Goal: Task Accomplishment & Management: Manage account settings

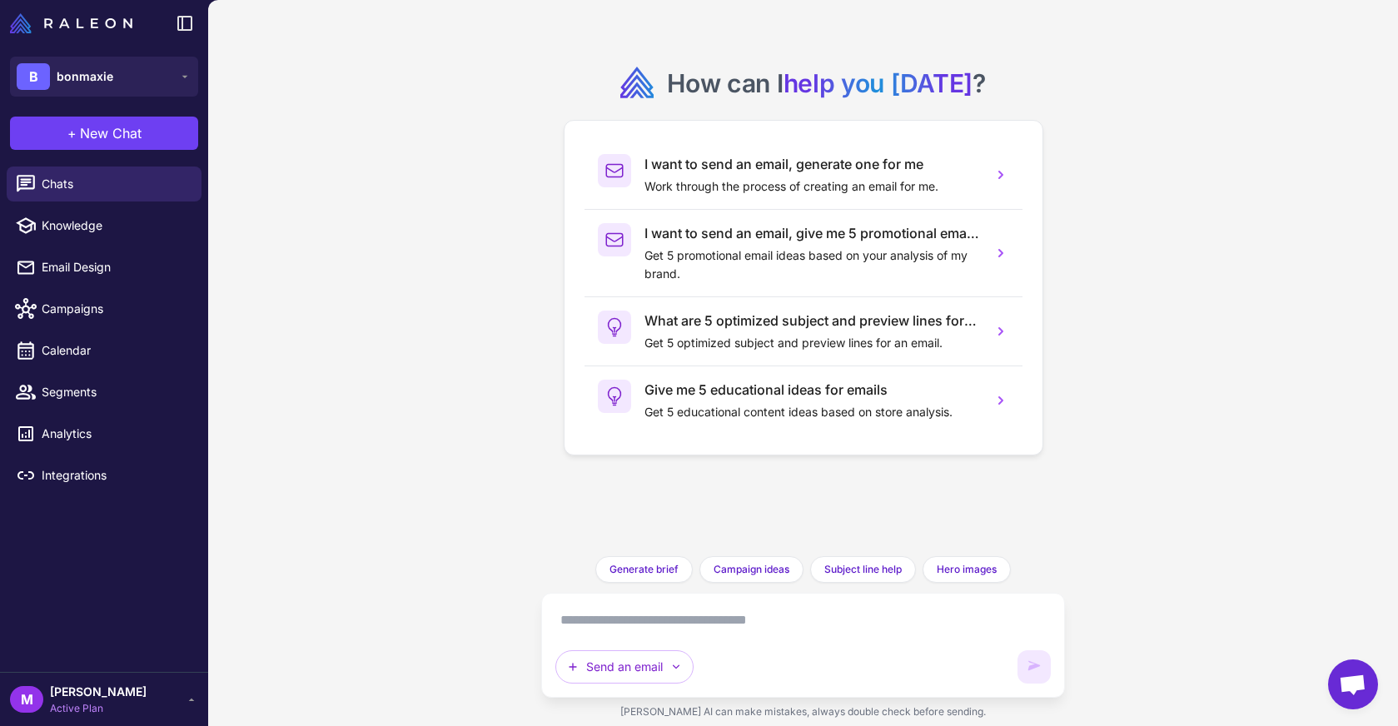
click at [323, 355] on div "How can I help you today ? I want to send an email, generate one for me Work th…" at bounding box center [802, 363] width 1189 height 726
click at [156, 68] on button "B bonmaxie" at bounding box center [104, 77] width 188 height 40
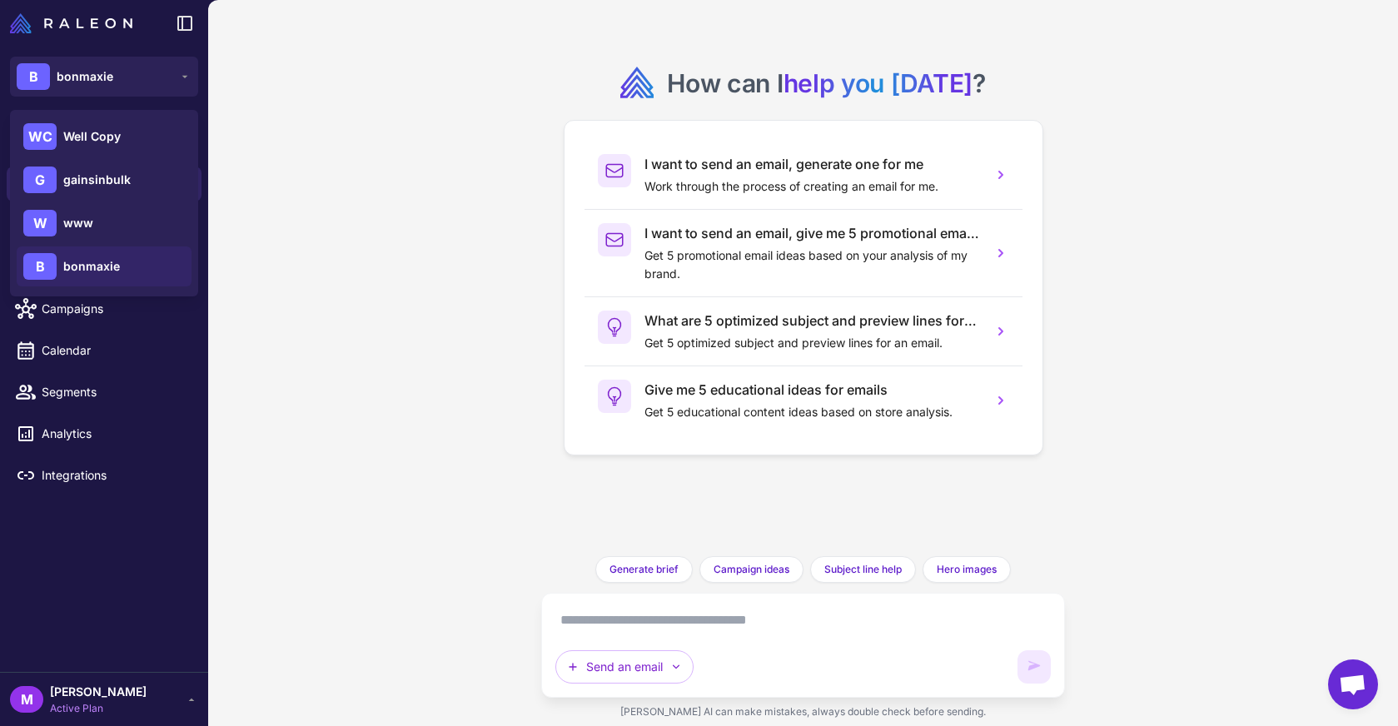
click at [351, 430] on div "How can I help you today ? I want to send an email, generate one for me Work th…" at bounding box center [802, 363] width 1189 height 726
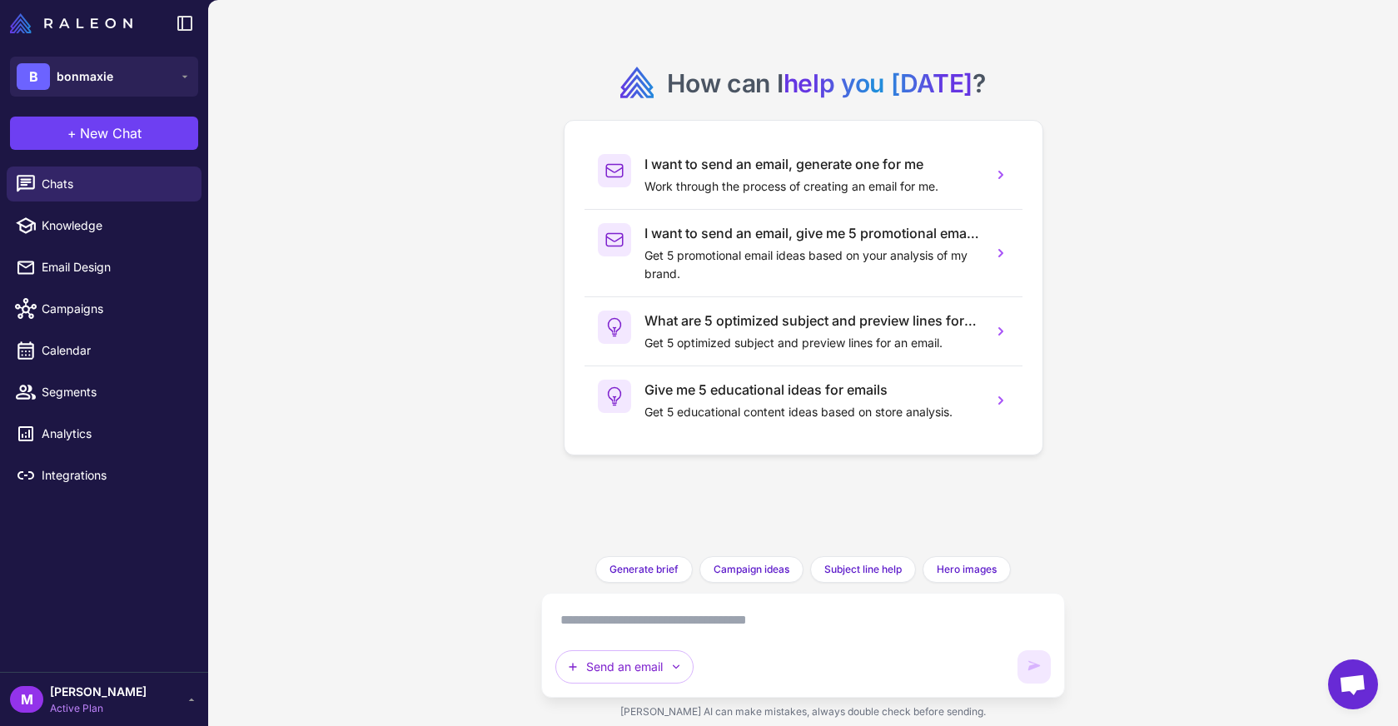
click at [136, 690] on span "[PERSON_NAME]" at bounding box center [98, 692] width 97 height 18
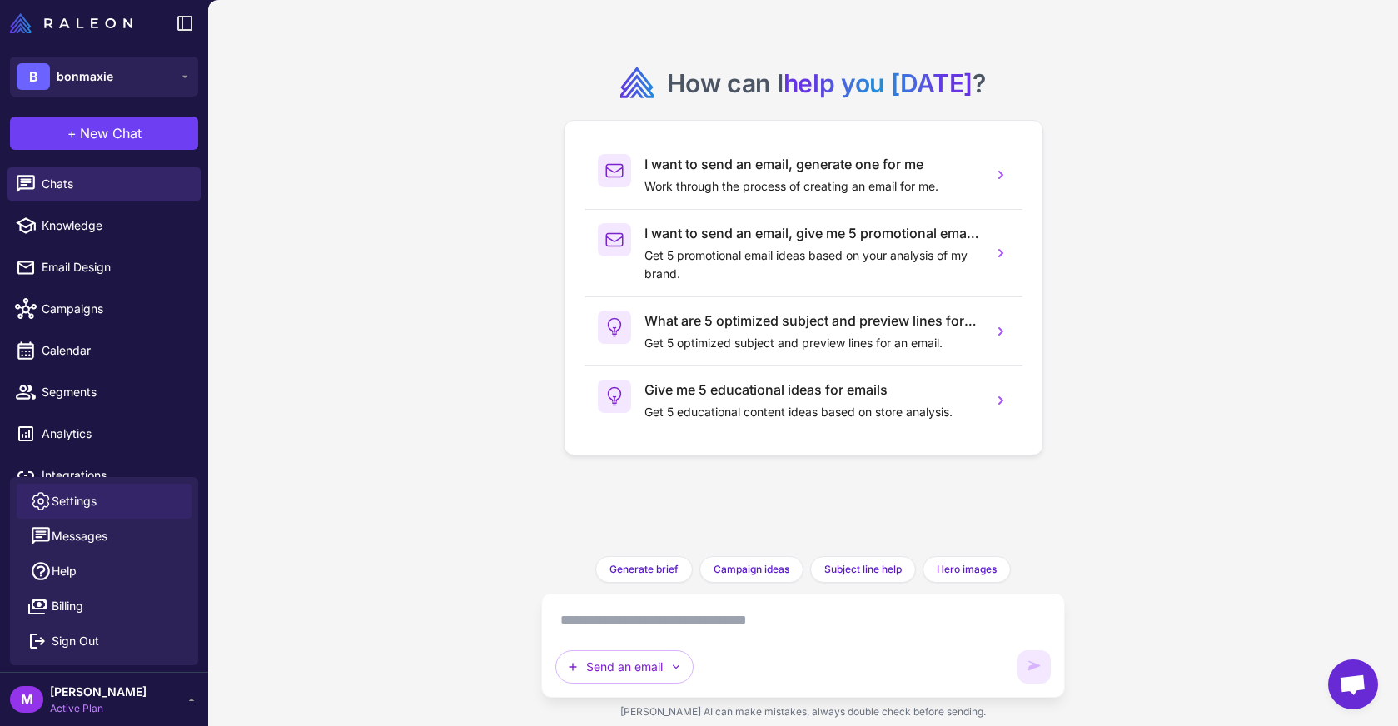
click at [96, 500] on span "Settings" at bounding box center [74, 501] width 45 height 18
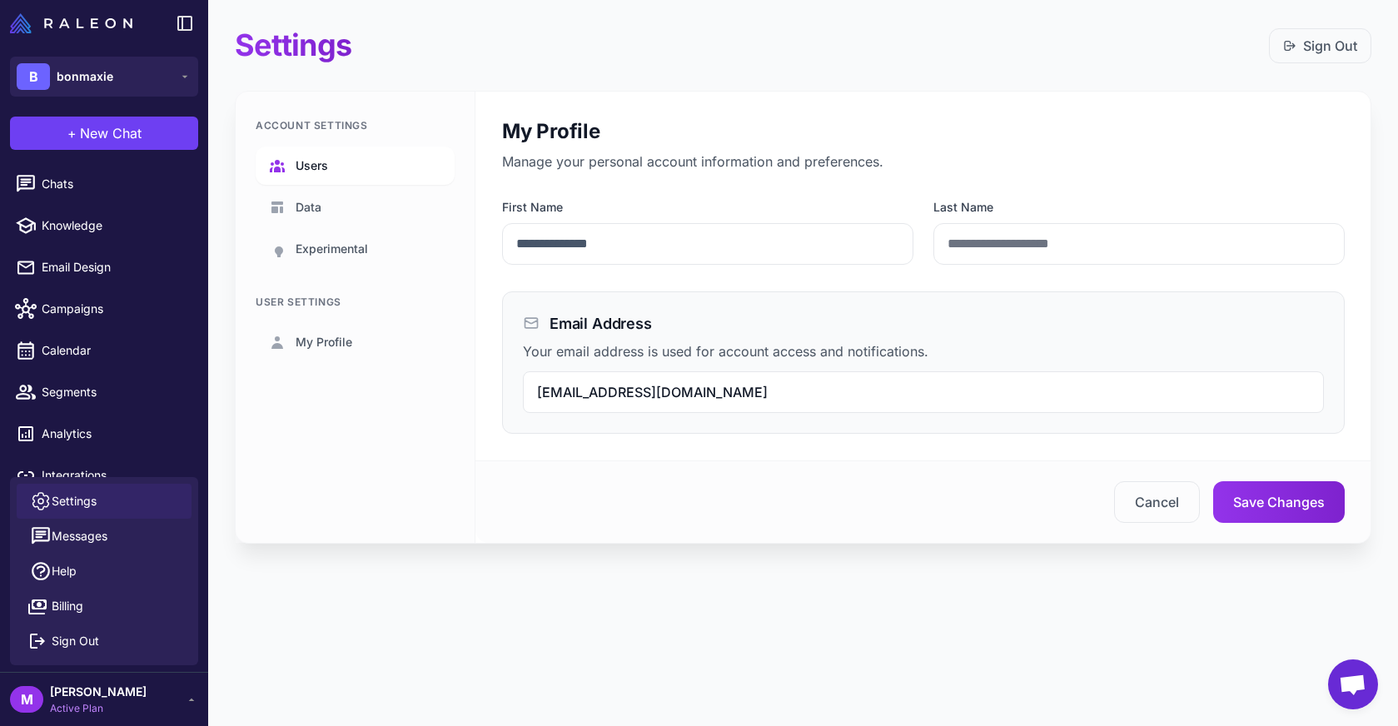
click at [325, 161] on span "Users" at bounding box center [311, 165] width 32 height 18
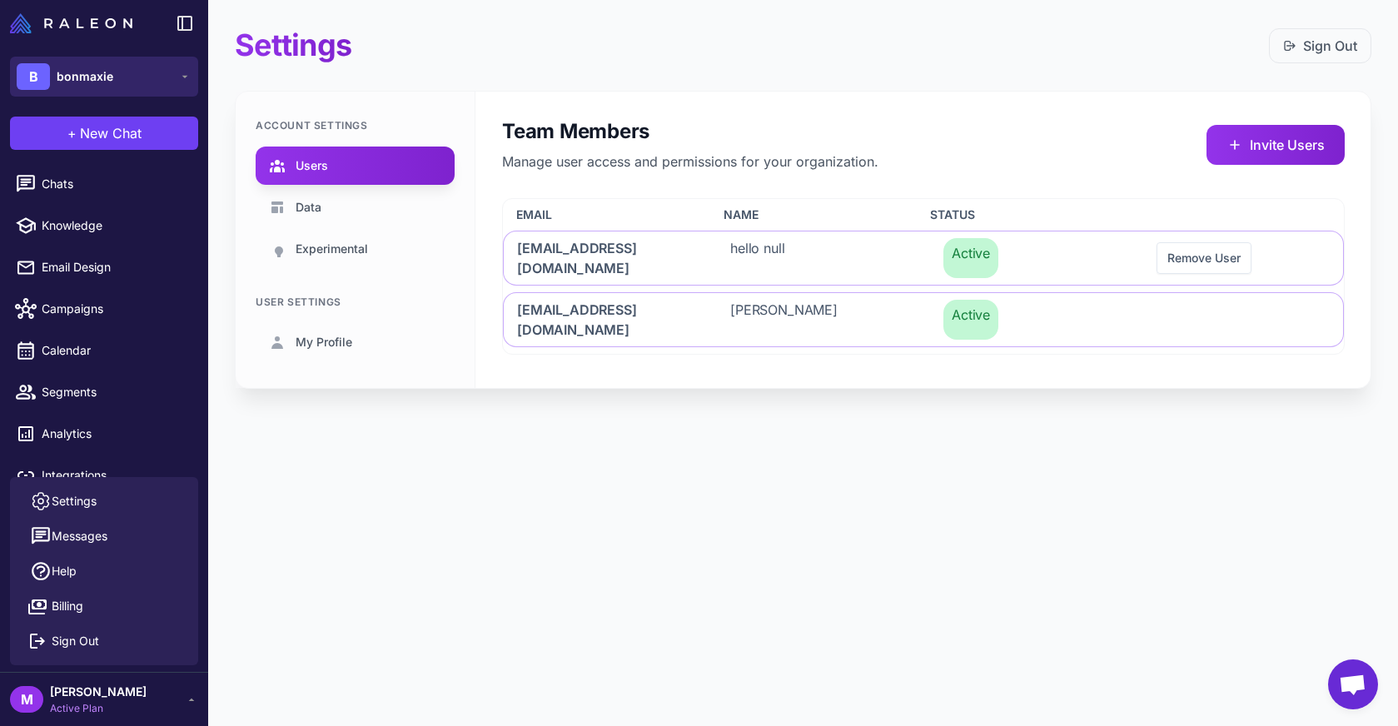
click at [70, 82] on span "bonmaxie" at bounding box center [85, 76] width 57 height 18
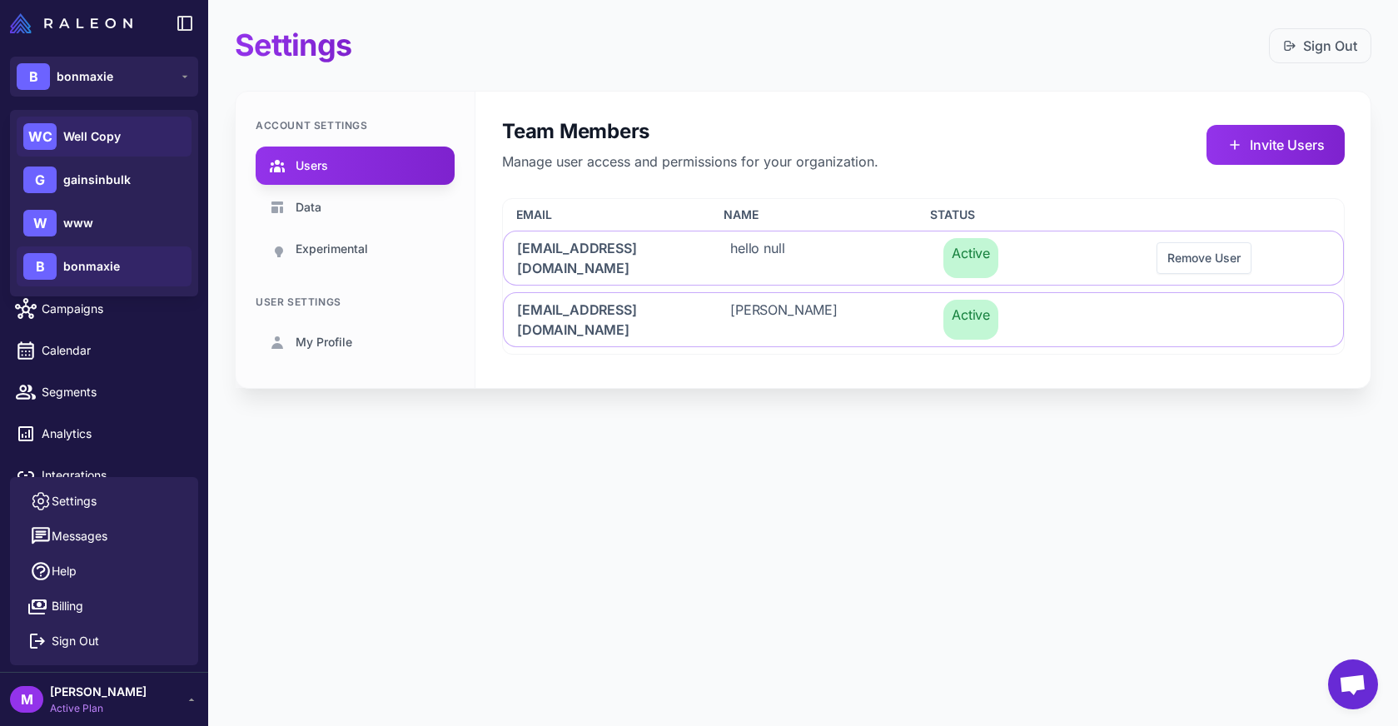
click at [97, 137] on span "Well Copy" at bounding box center [91, 136] width 57 height 18
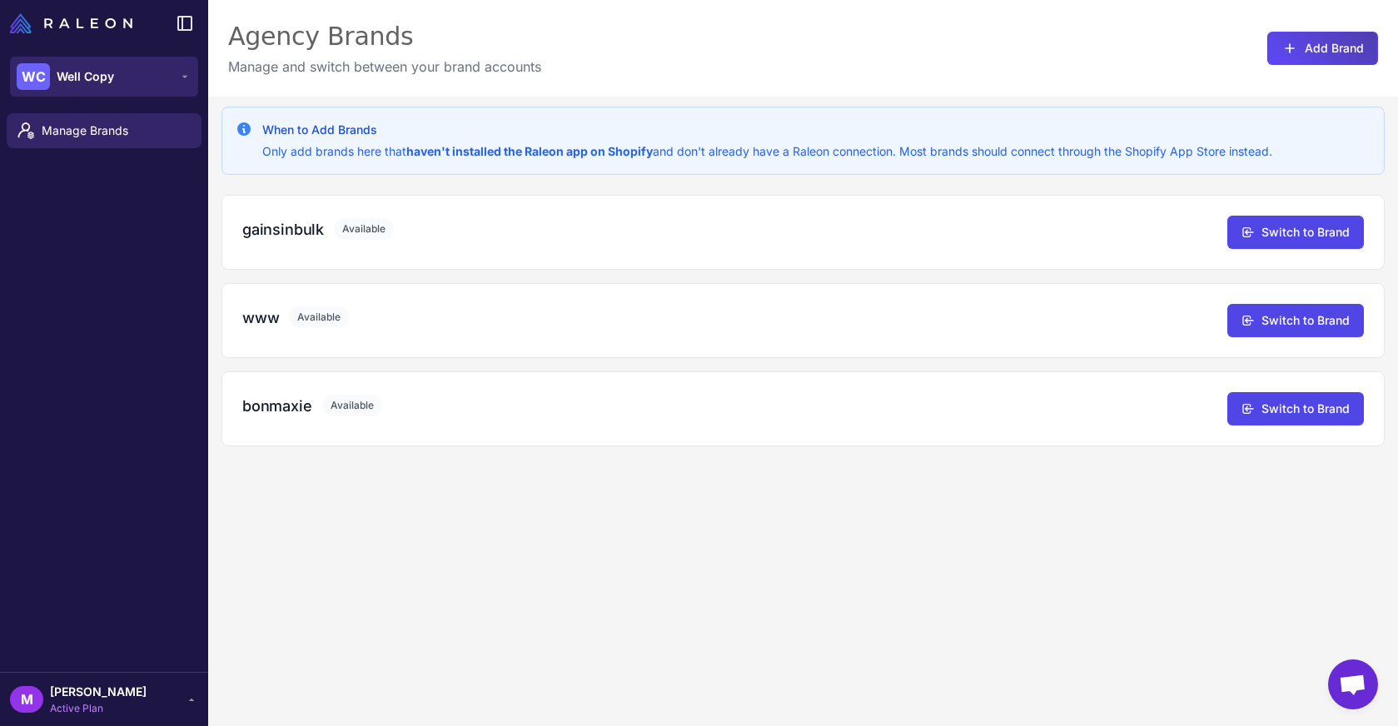
click at [118, 81] on button "WC Well Copy" at bounding box center [104, 77] width 188 height 40
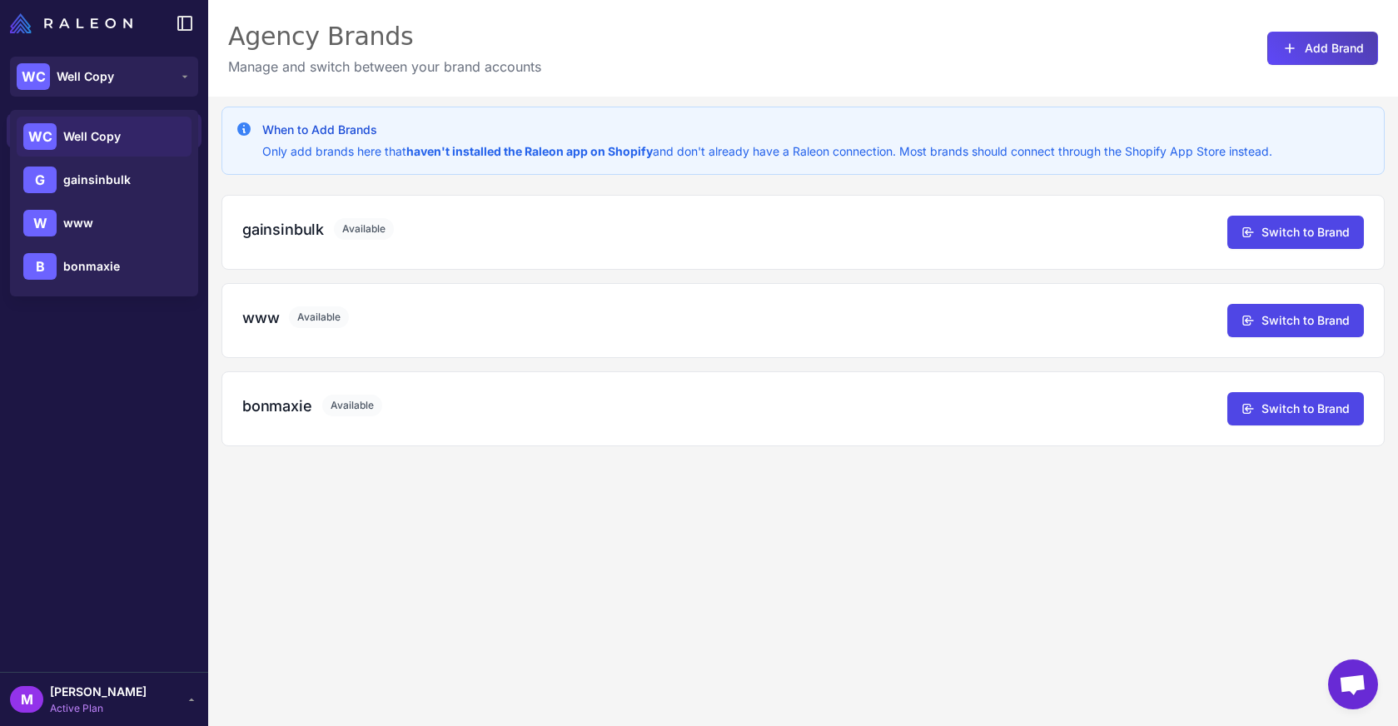
click at [136, 687] on div "M Max Sturtevant Active Plan" at bounding box center [104, 699] width 188 height 33
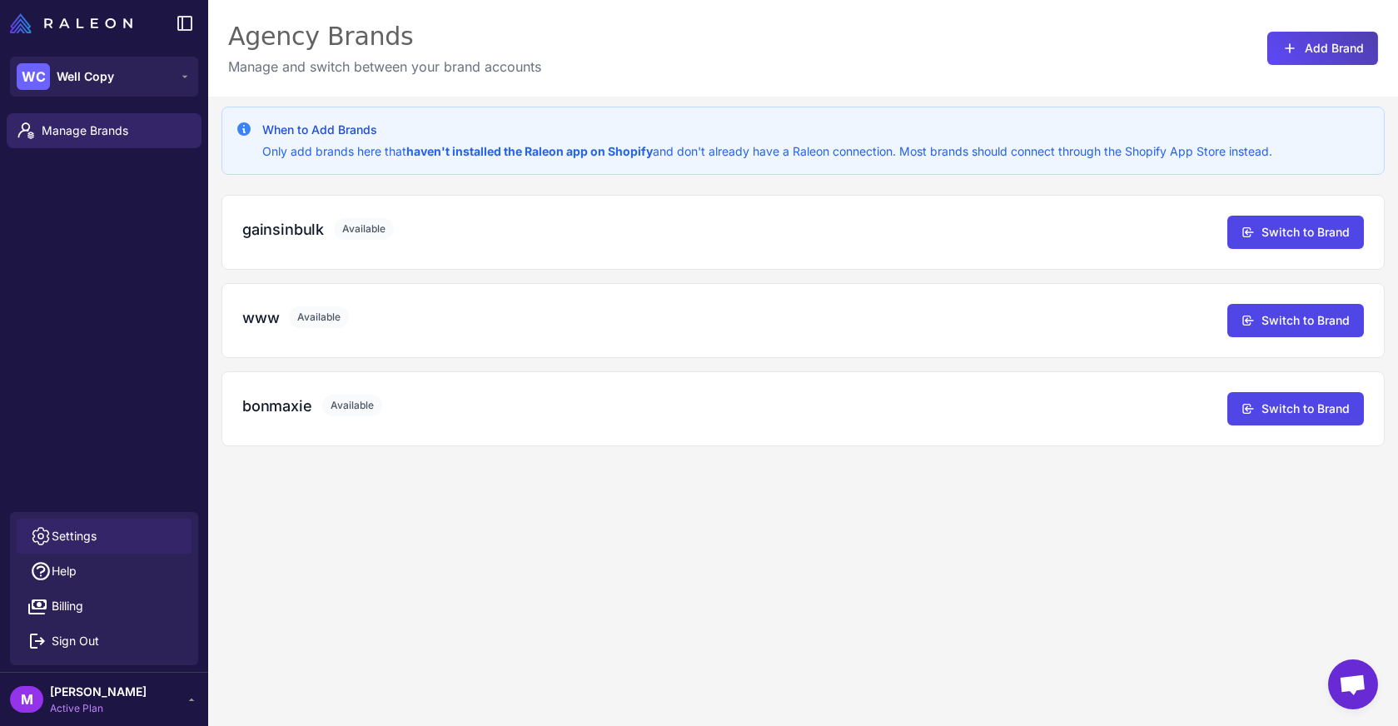
click at [51, 541] on div at bounding box center [41, 536] width 22 height 22
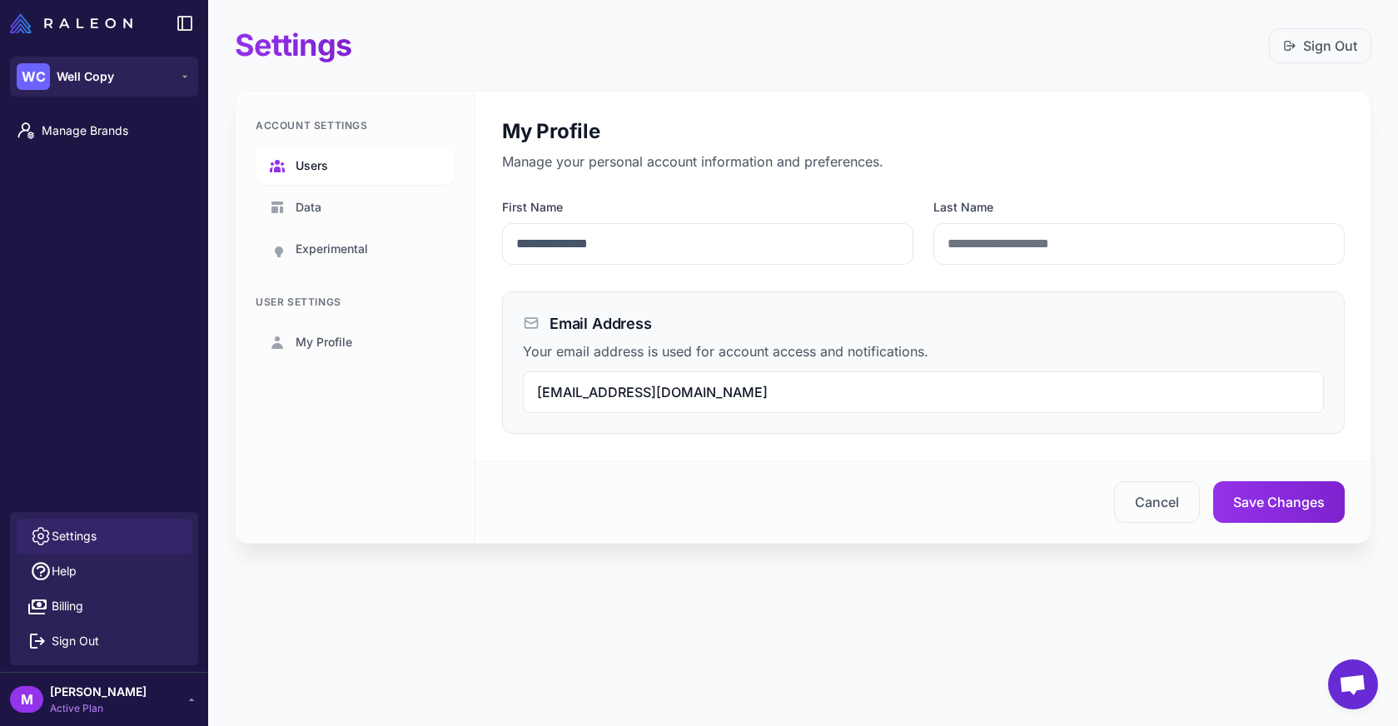
click at [335, 171] on link "Users" at bounding box center [355, 165] width 199 height 38
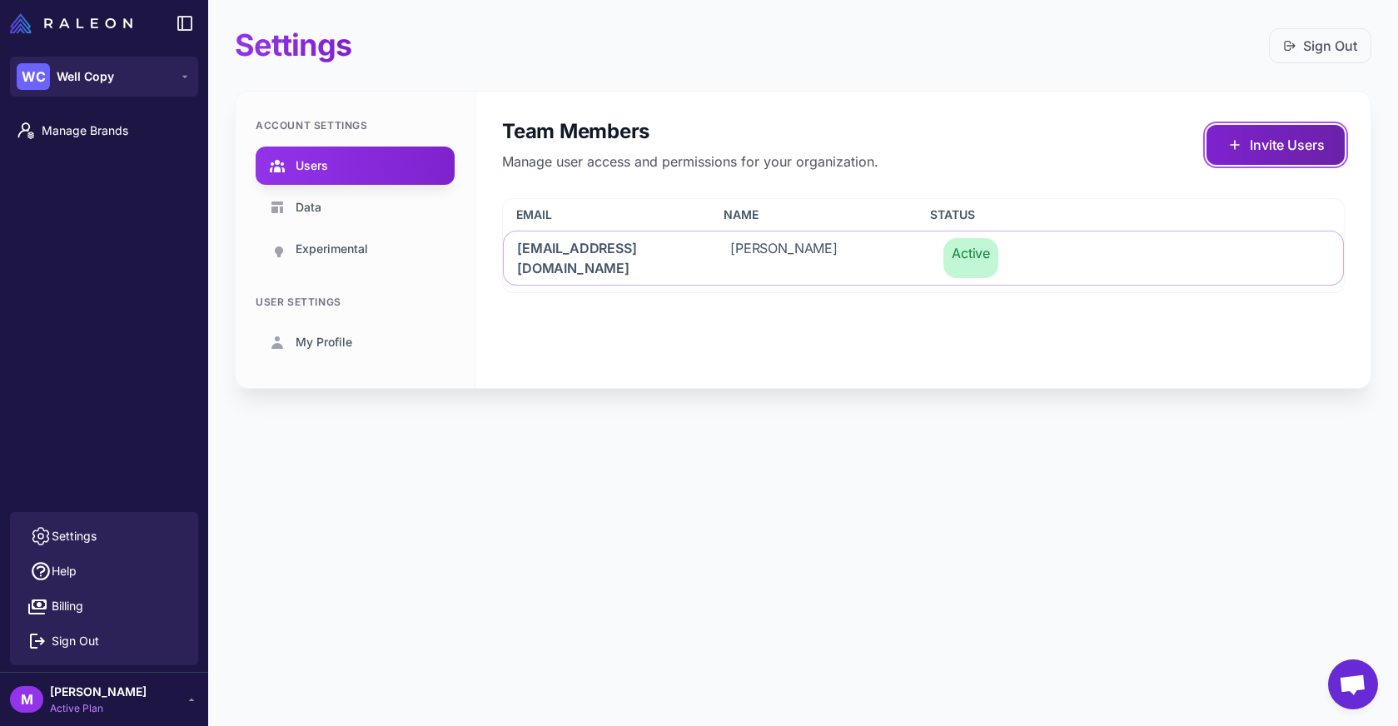
click at [1265, 132] on button "Invite Users" at bounding box center [1275, 145] width 138 height 40
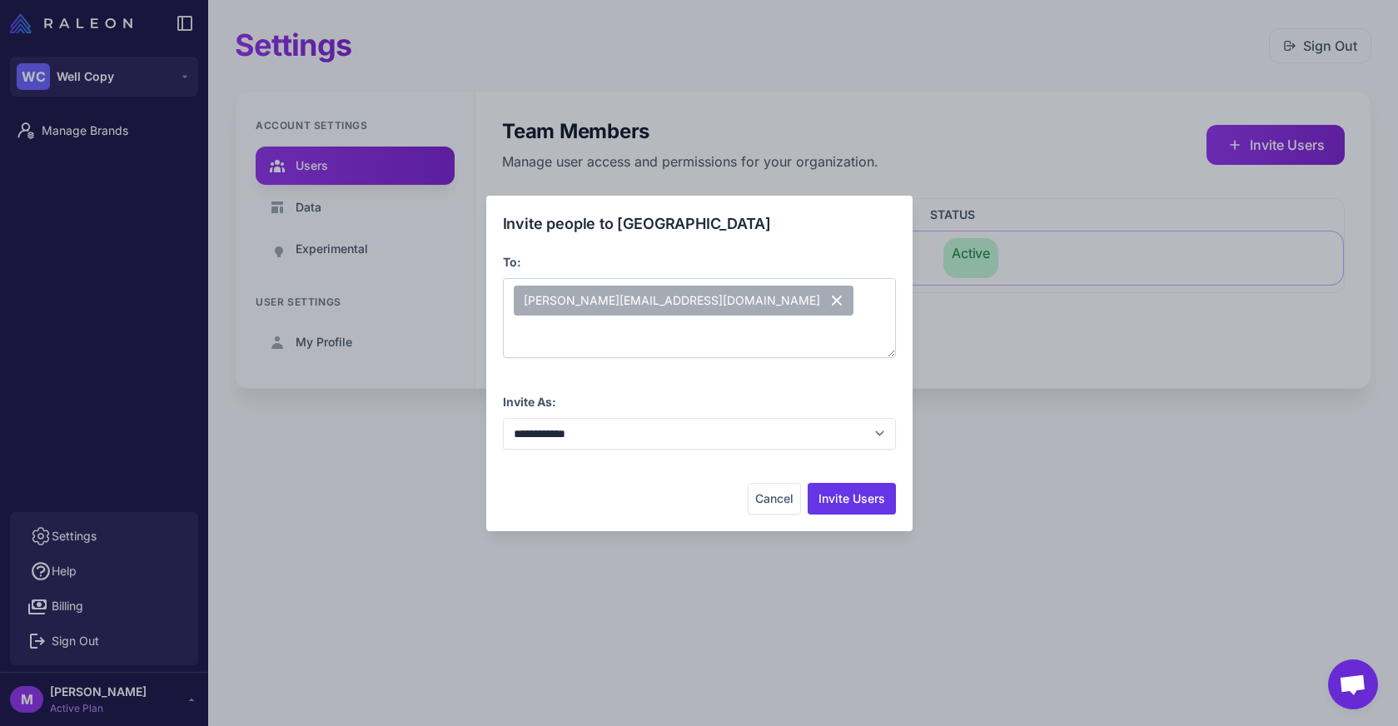
click at [713, 318] on div "dustin@wellcopy.net" at bounding box center [699, 318] width 393 height 80
click at [747, 309] on div "dustin@wellcopy.net" at bounding box center [699, 318] width 393 height 80
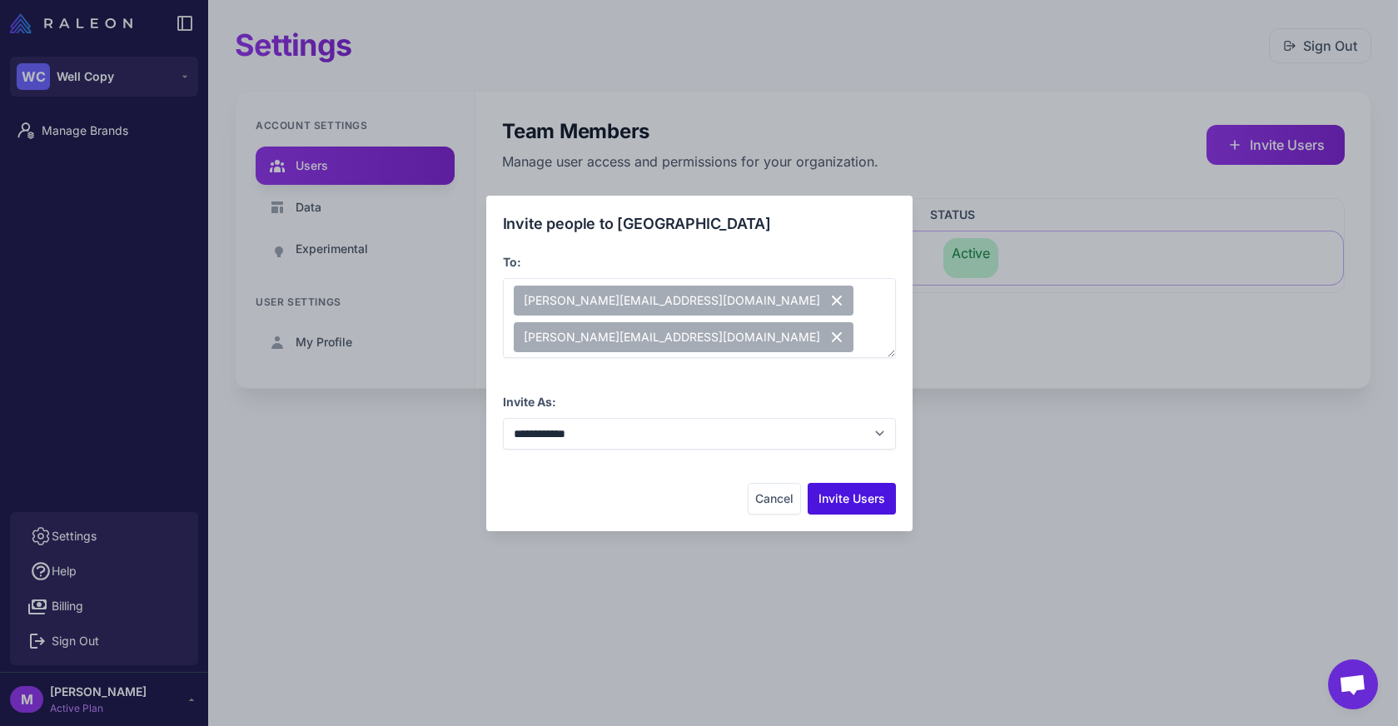
click at [856, 506] on button "Invite Users" at bounding box center [851, 499] width 88 height 32
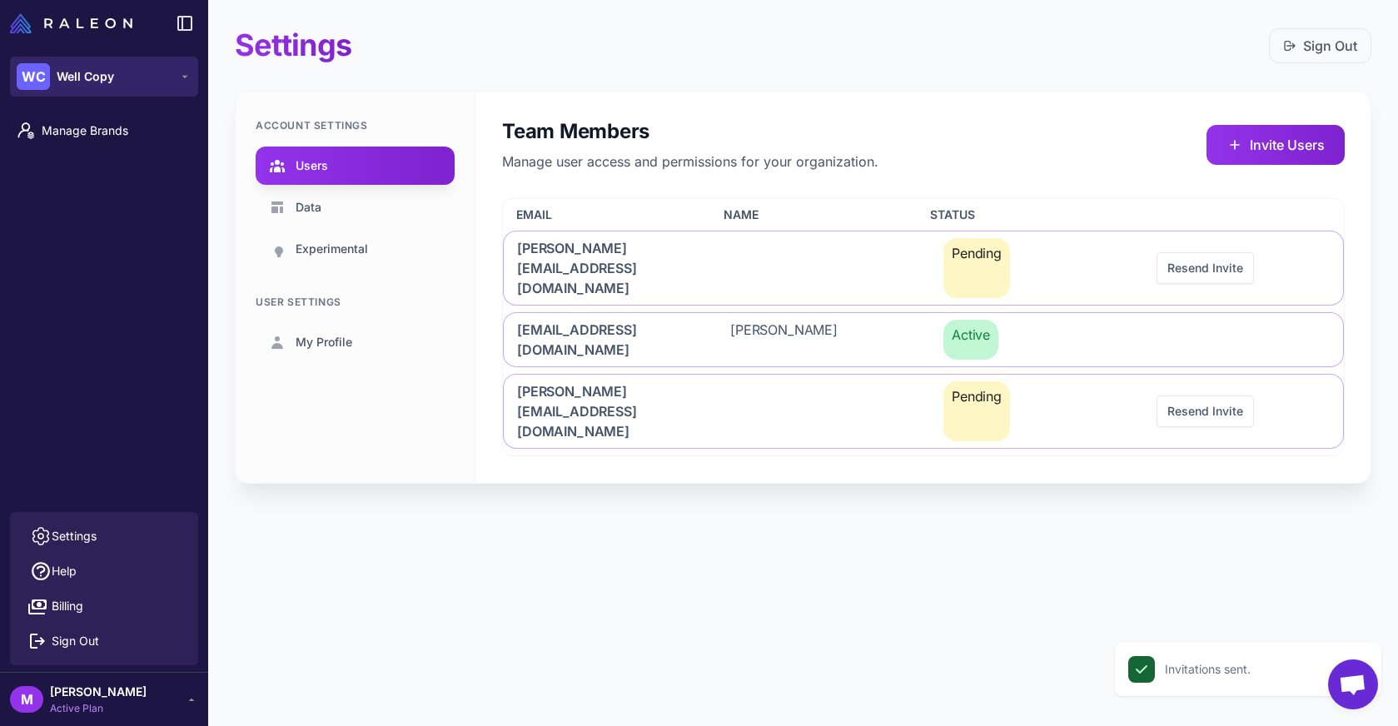
click at [125, 84] on button "WC Well Copy" at bounding box center [104, 77] width 188 height 40
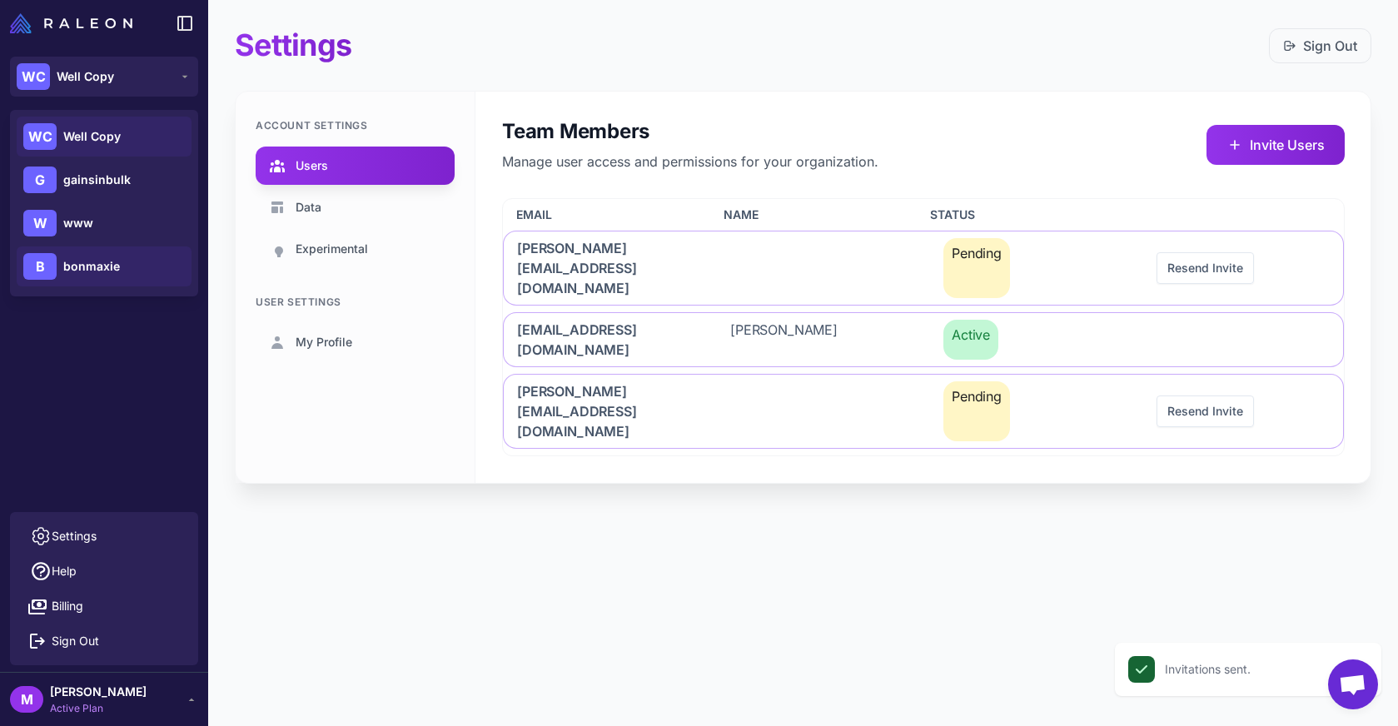
click at [125, 266] on div "B bonmaxie" at bounding box center [104, 266] width 175 height 40
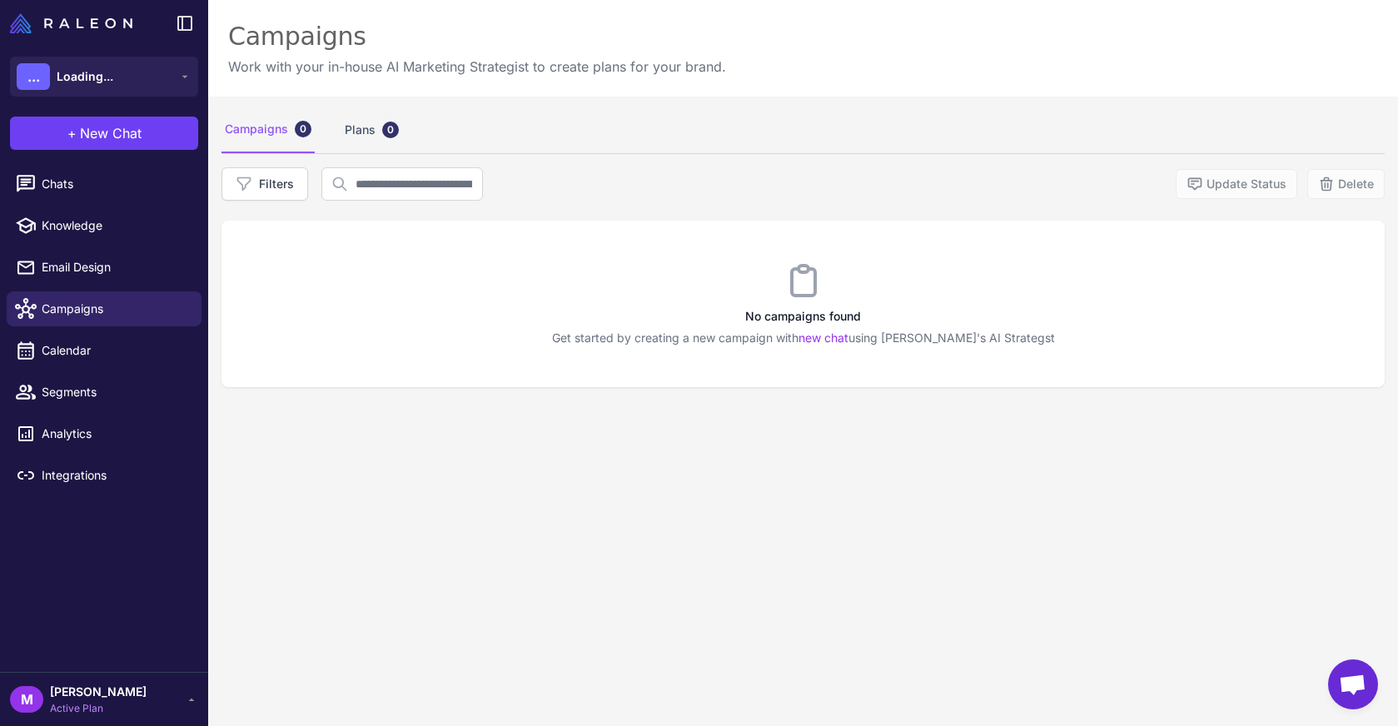
click at [166, 683] on div "M [PERSON_NAME] Active Plan" at bounding box center [104, 699] width 188 height 33
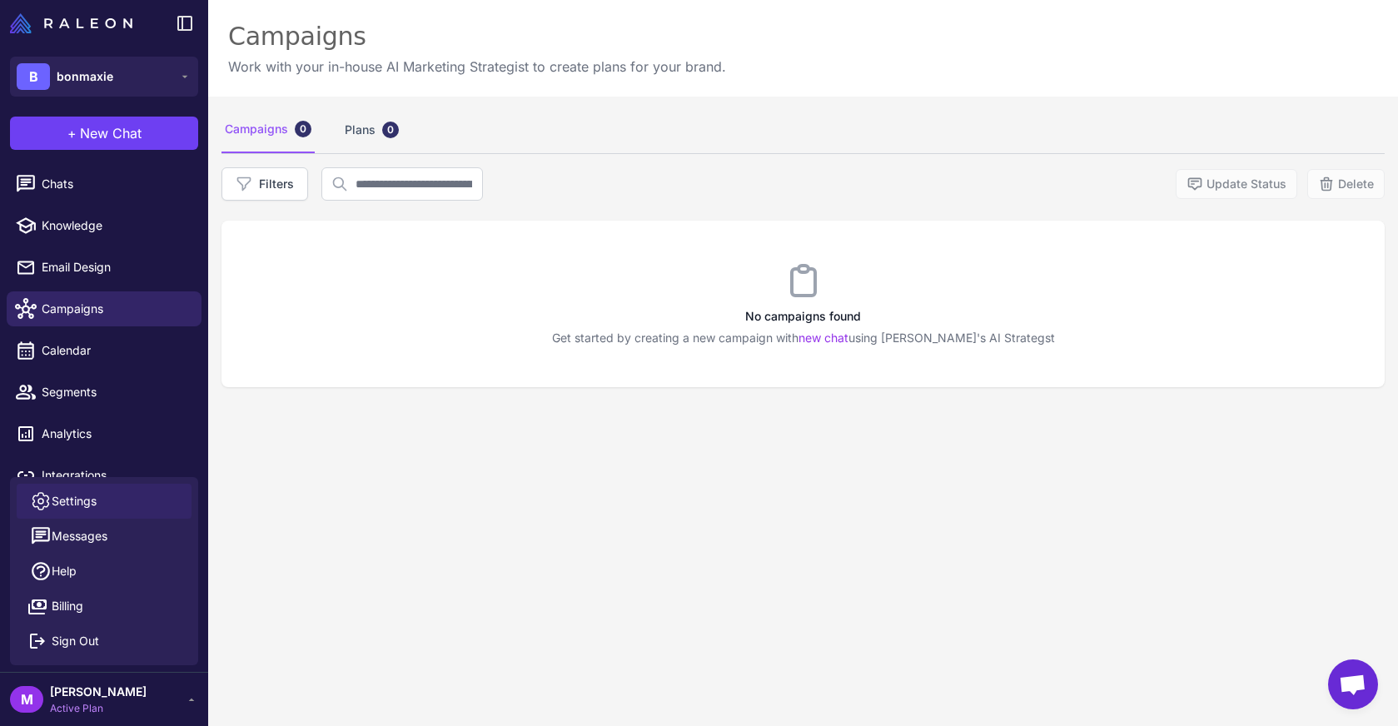
click at [97, 491] on link "Settings" at bounding box center [104, 501] width 175 height 35
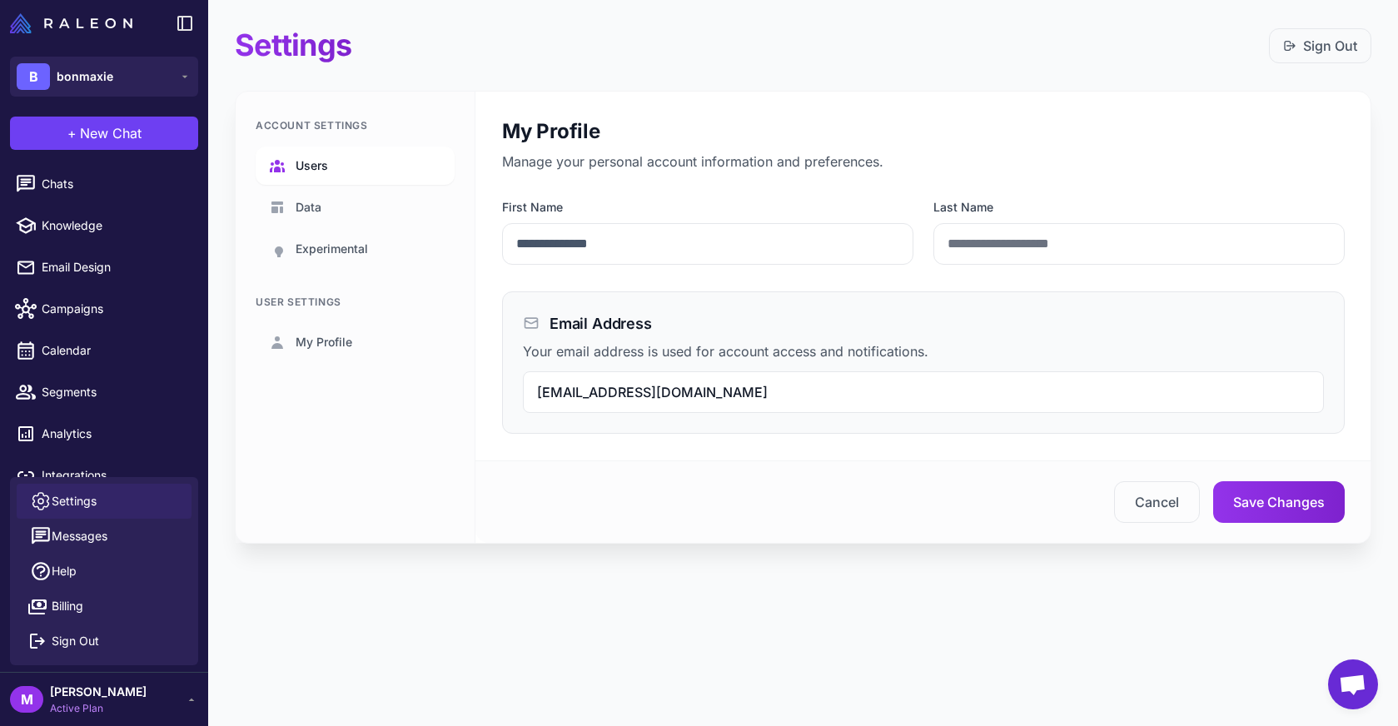
click at [319, 167] on span "Users" at bounding box center [311, 165] width 32 height 18
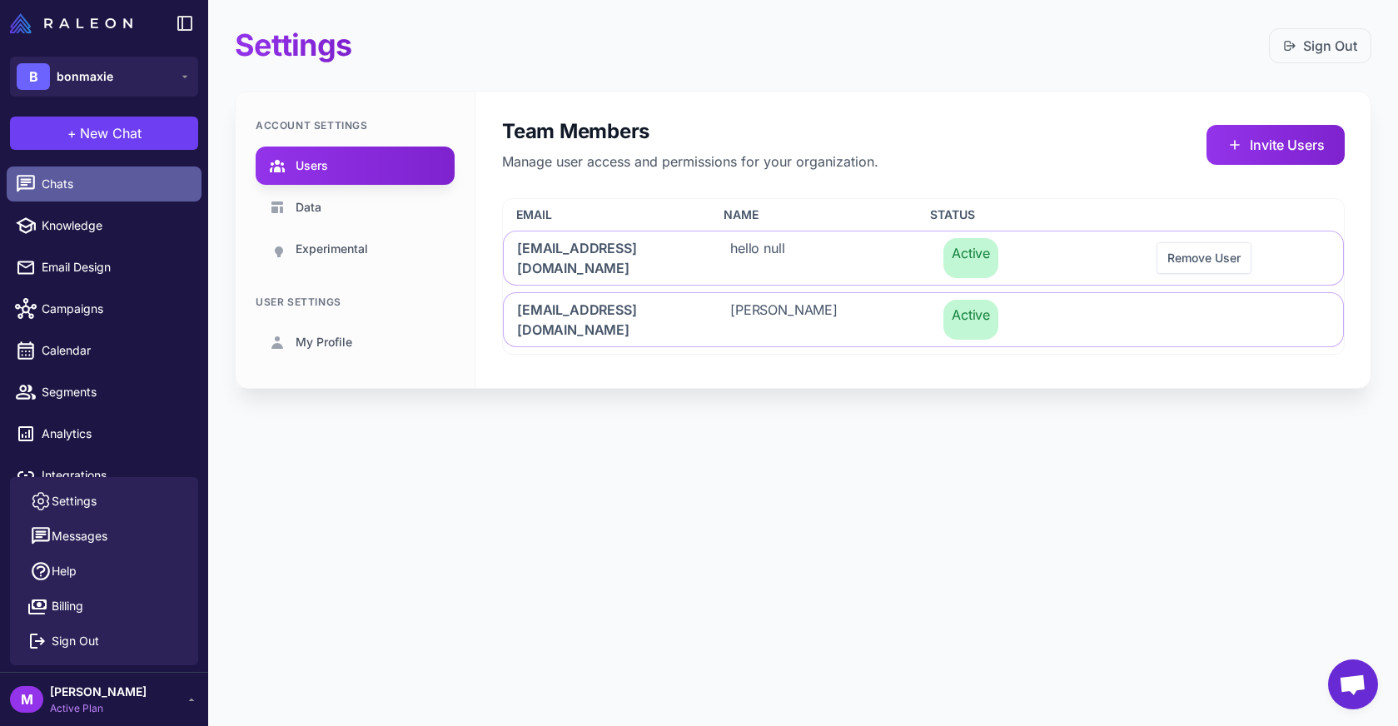
click at [85, 175] on span "Chats" at bounding box center [115, 184] width 146 height 18
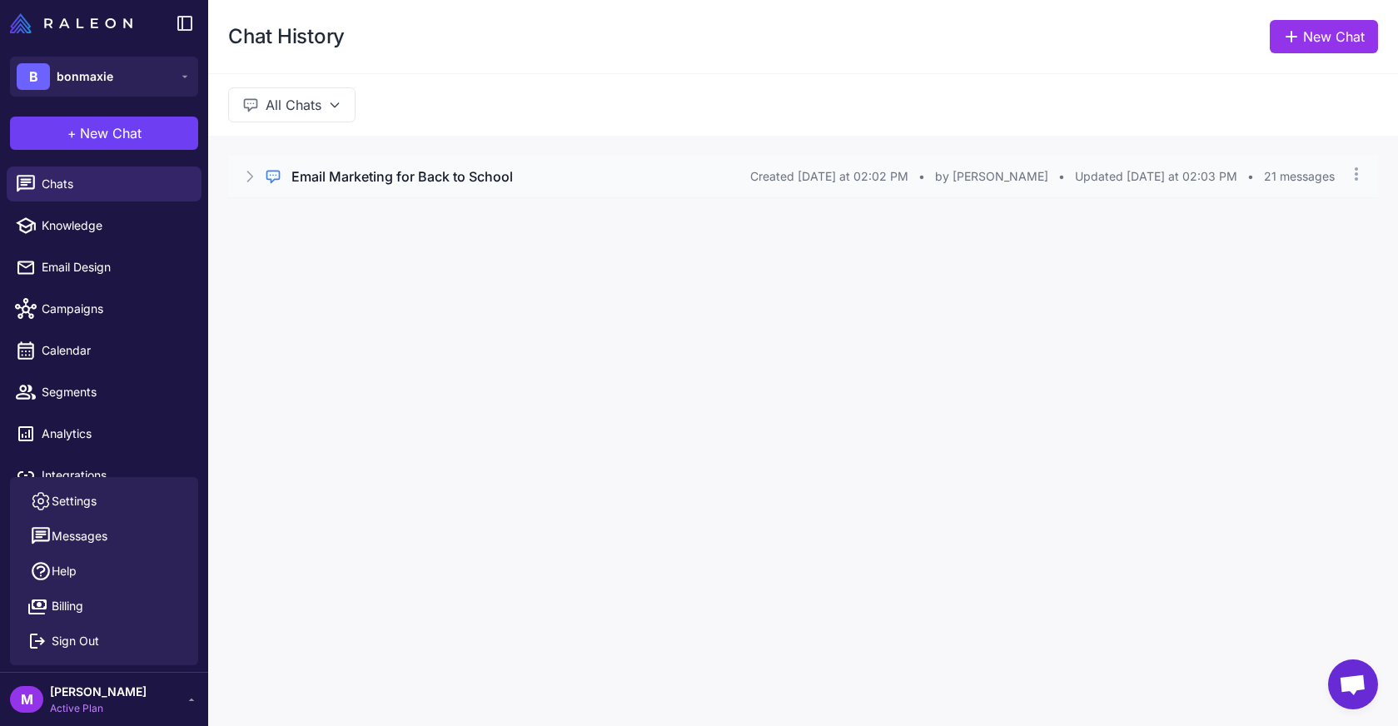
click at [367, 184] on h3 "Email Marketing for Back to School" at bounding box center [401, 176] width 221 height 20
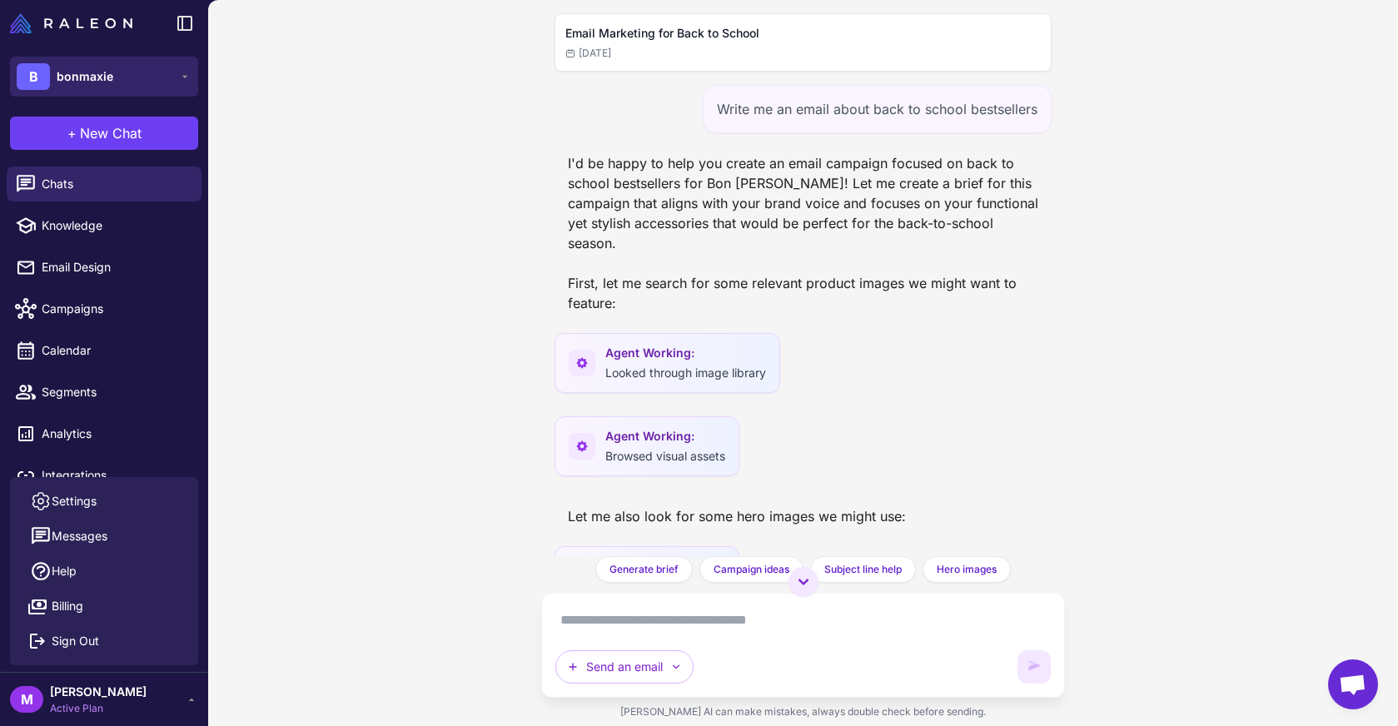
click at [146, 62] on button "B bonmaxie" at bounding box center [104, 77] width 188 height 40
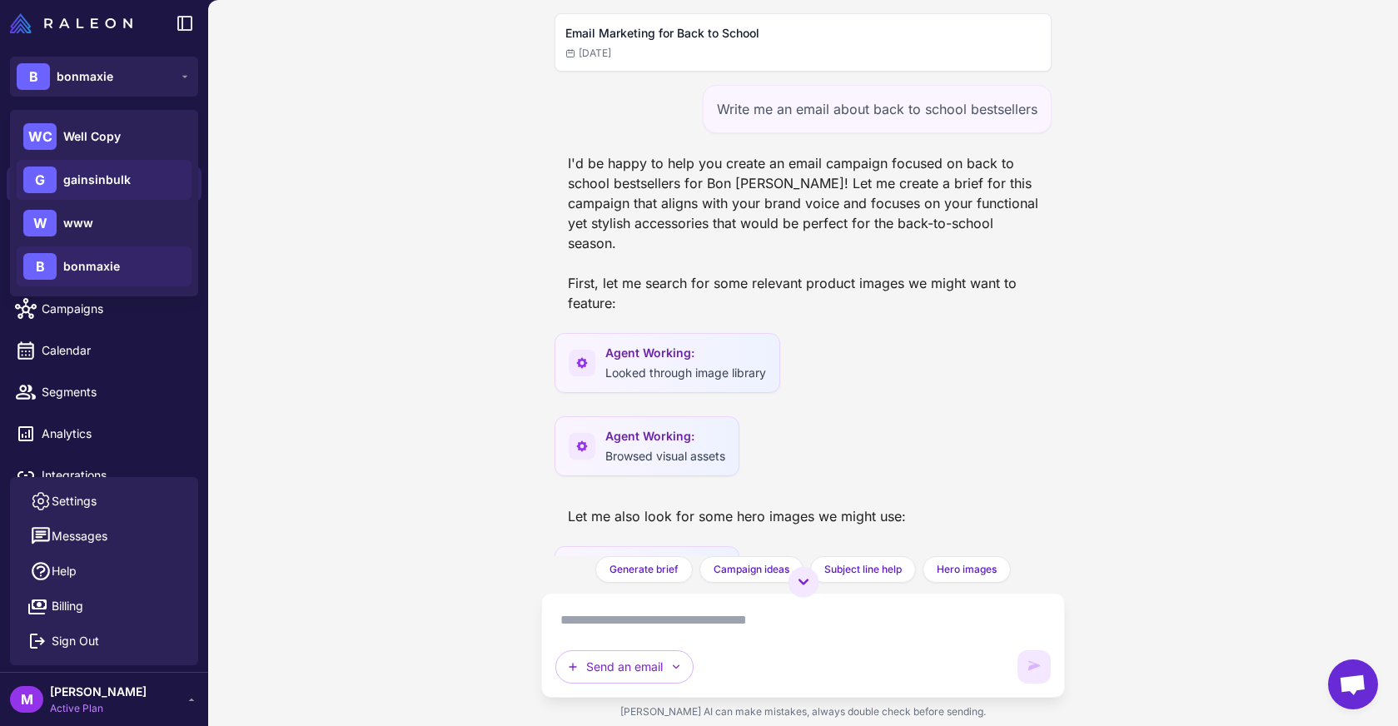
click at [134, 169] on div "G gainsinbulk" at bounding box center [104, 180] width 175 height 40
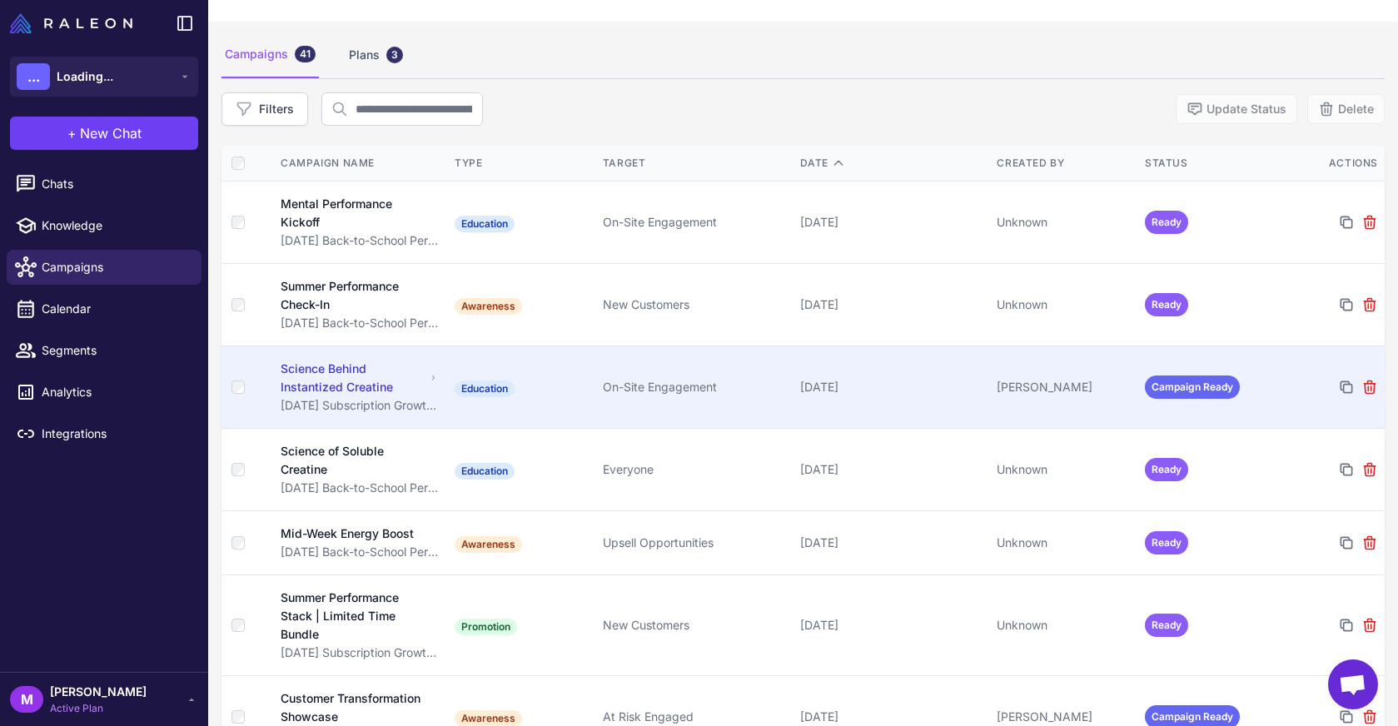
scroll to position [50, 0]
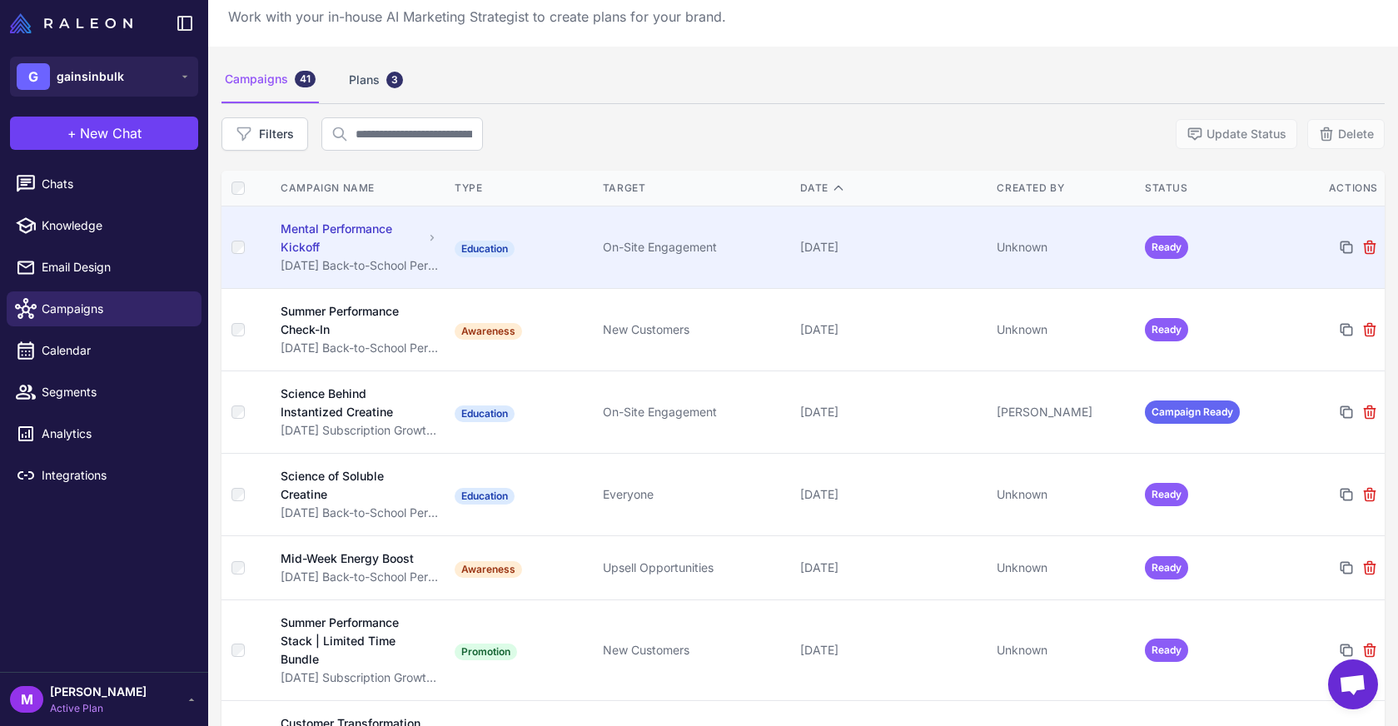
click at [400, 251] on div "Mental Performance Kickoff" at bounding box center [352, 238] width 142 height 37
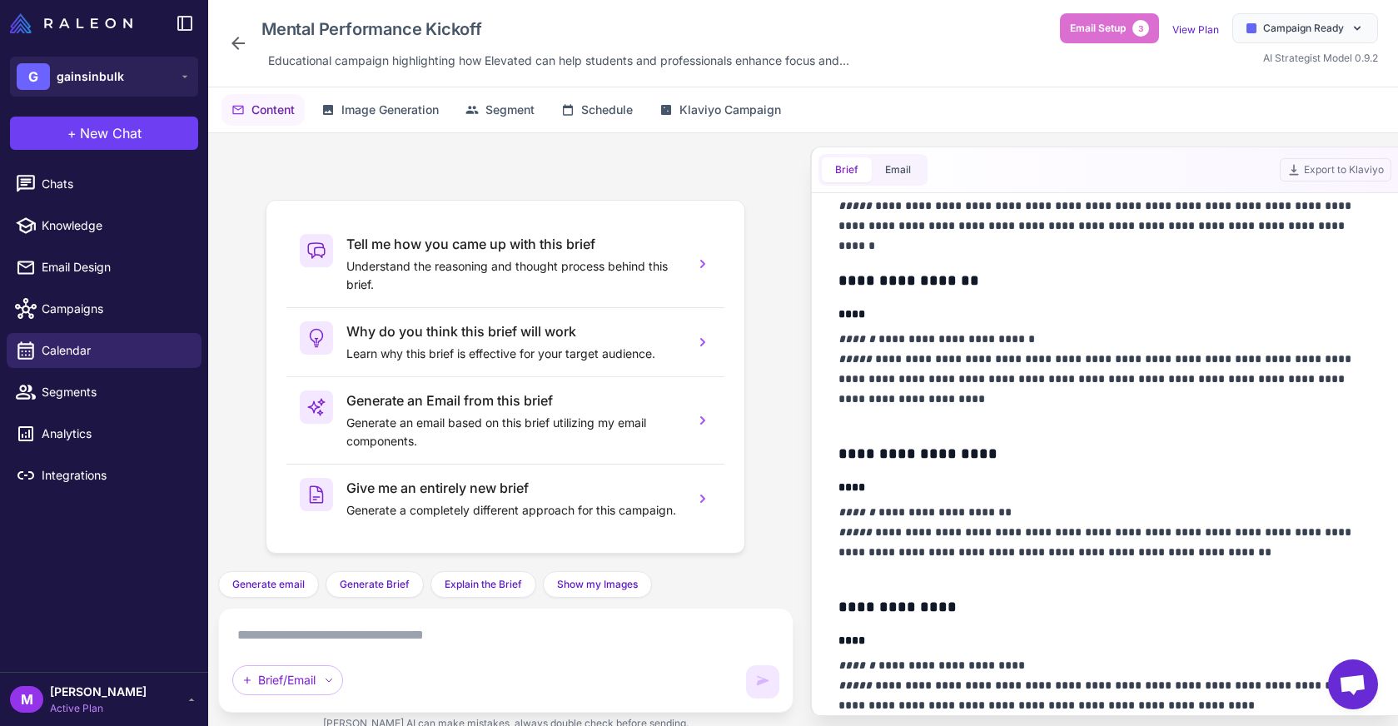
scroll to position [340, 0]
click at [250, 48] on div "Mental Performance Kickoff Educational campaign highlighting how Elevated can h…" at bounding box center [542, 43] width 628 height 60
click at [235, 43] on icon at bounding box center [237, 43] width 13 height 13
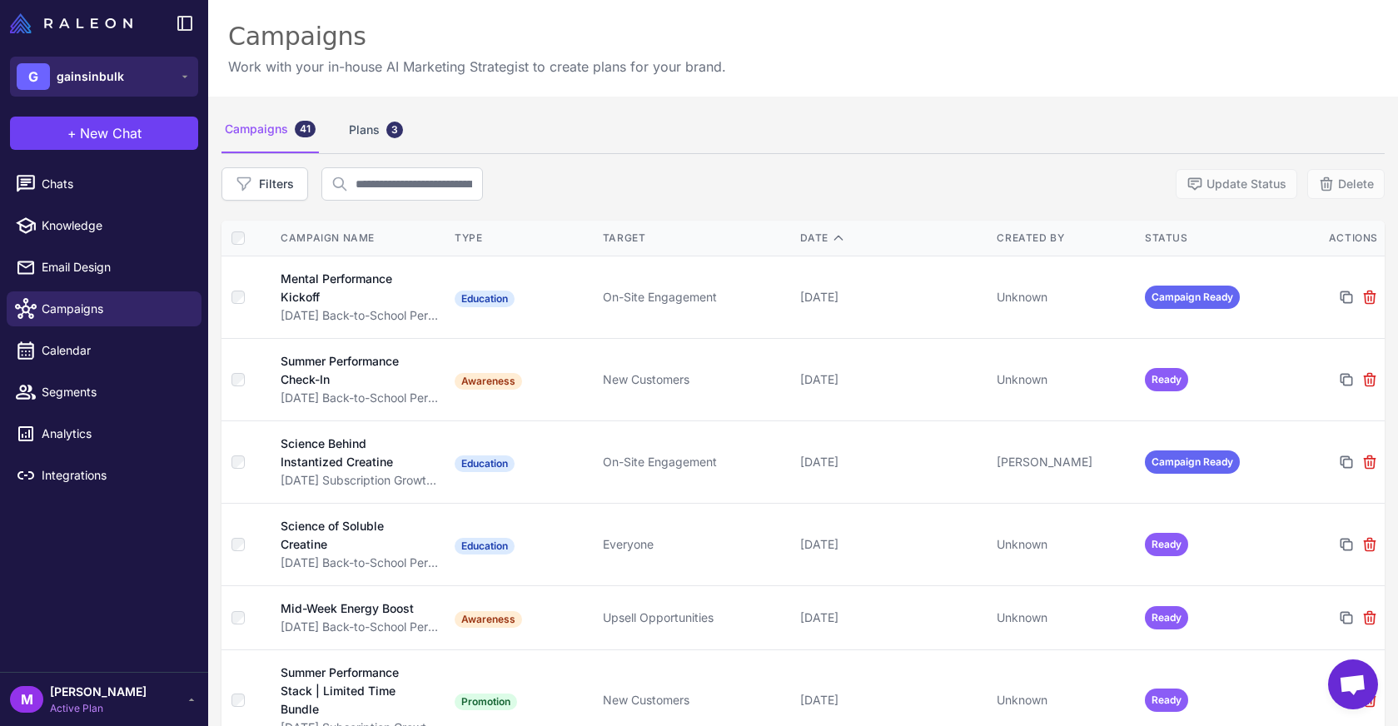
click at [108, 93] on button "G gainsinbulk" at bounding box center [104, 77] width 188 height 40
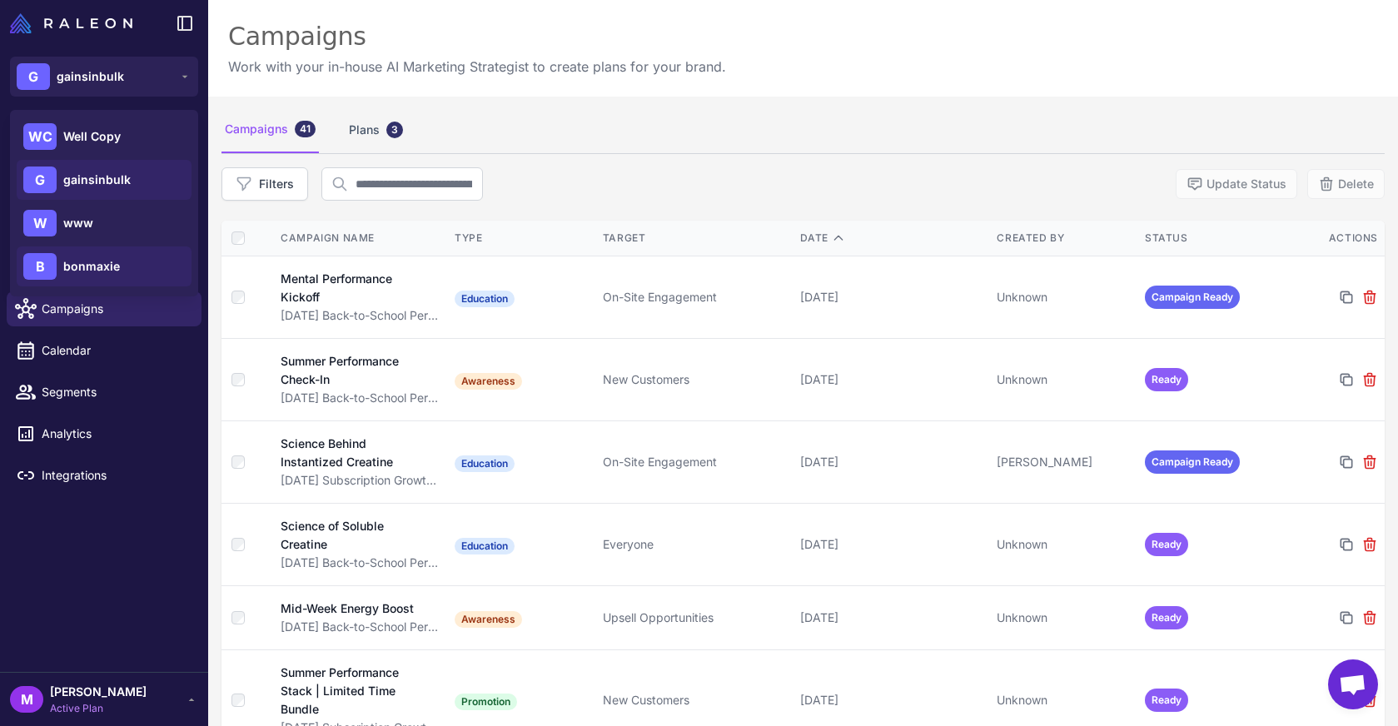
click at [129, 263] on div "B bonmaxie" at bounding box center [104, 266] width 175 height 40
